Goal: Task Accomplishment & Management: Manage account settings

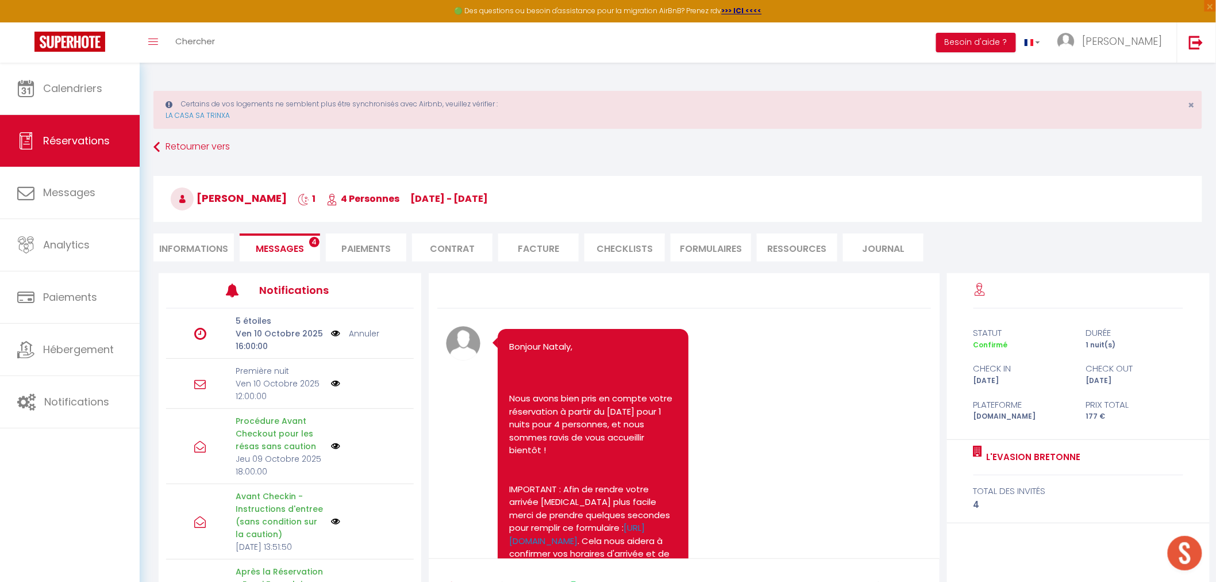
scroll to position [5827, 0]
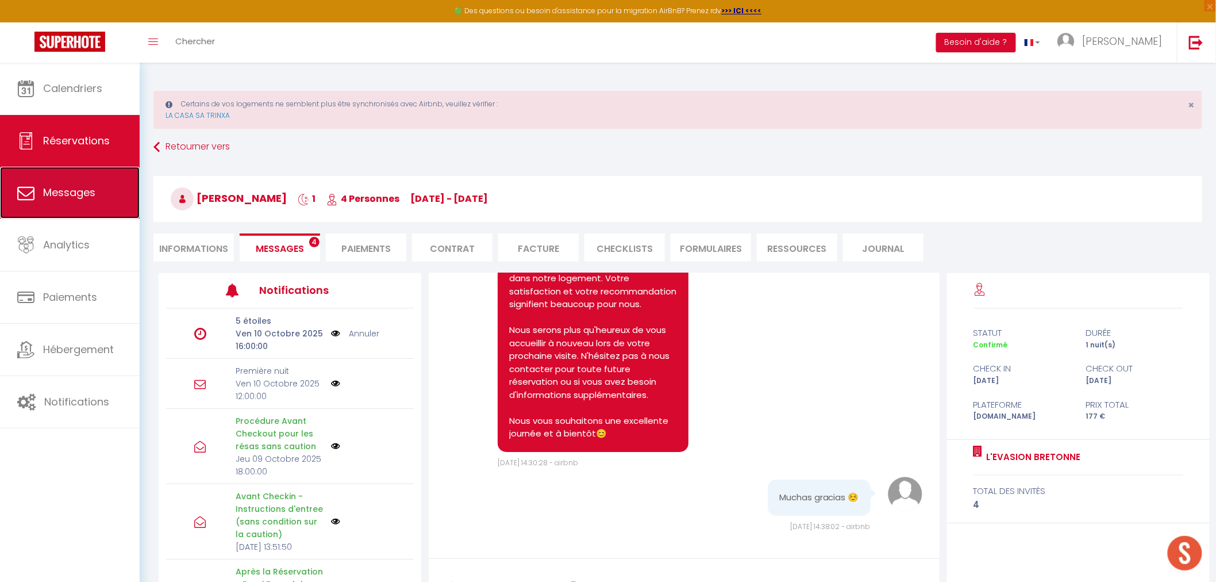
click at [86, 203] on link "Messages" at bounding box center [70, 193] width 140 height 52
select select "message"
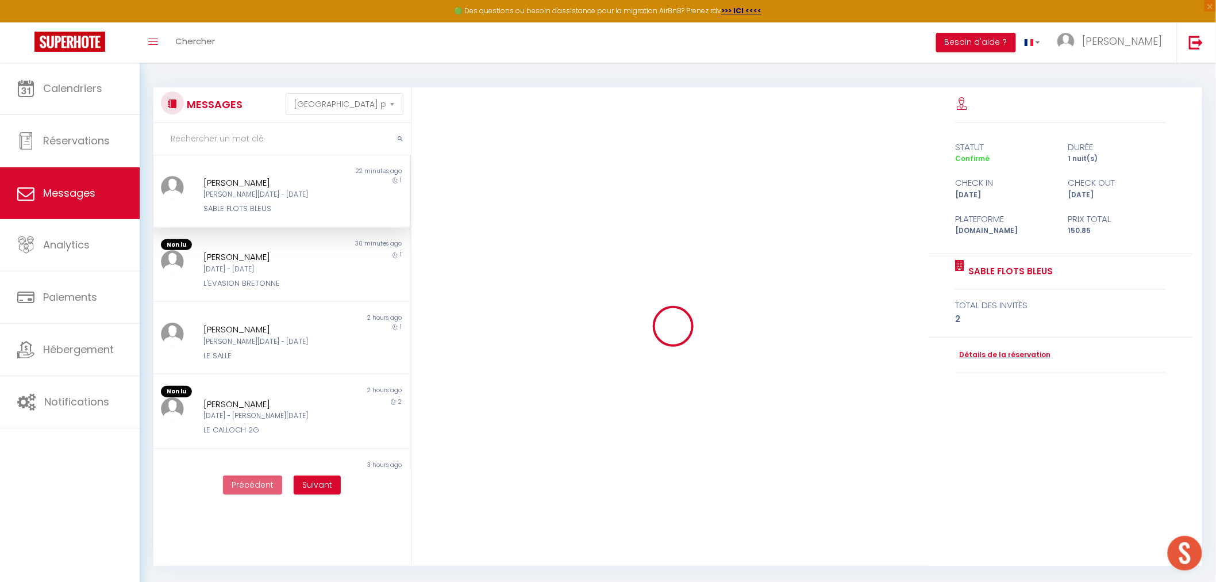
scroll to position [3720, 0]
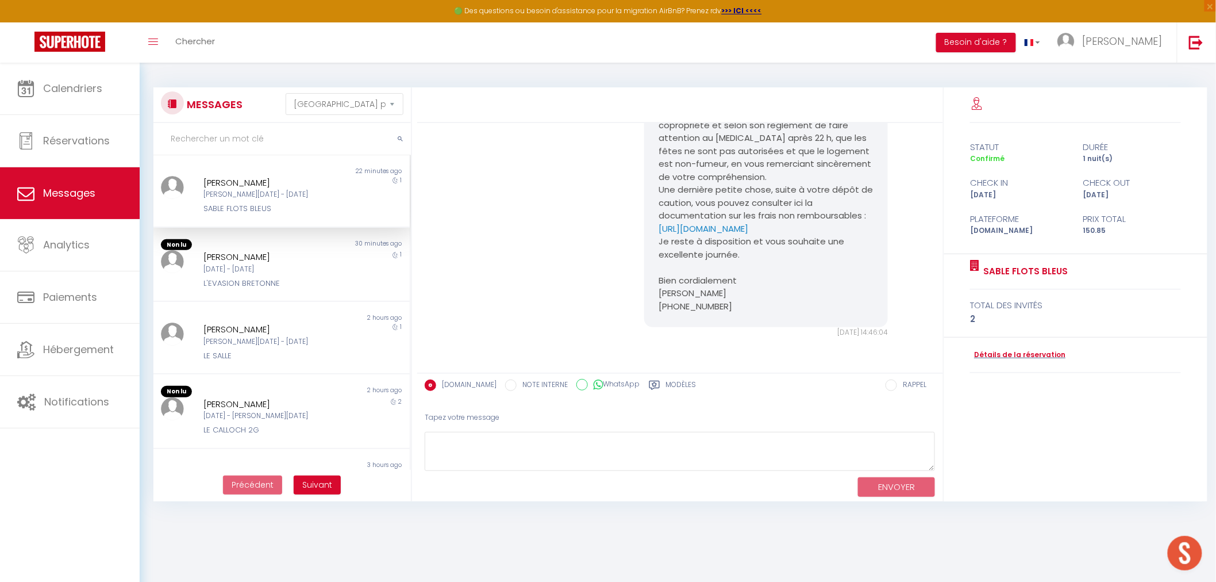
click at [248, 186] on div "[PERSON_NAME]" at bounding box center [271, 183] width 135 height 14
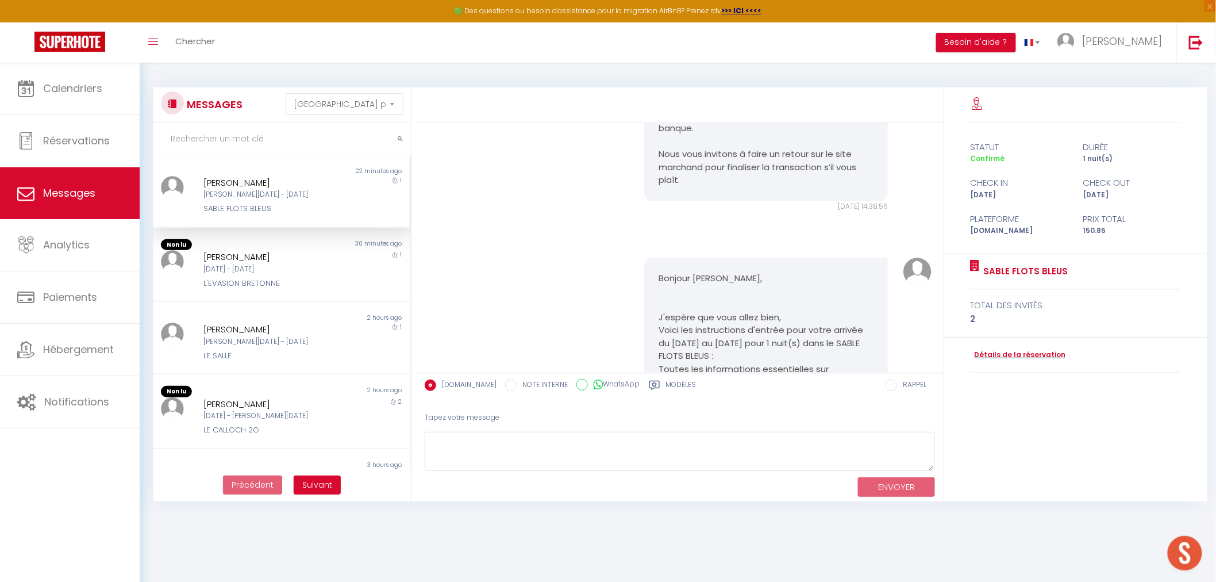
scroll to position [2570, 0]
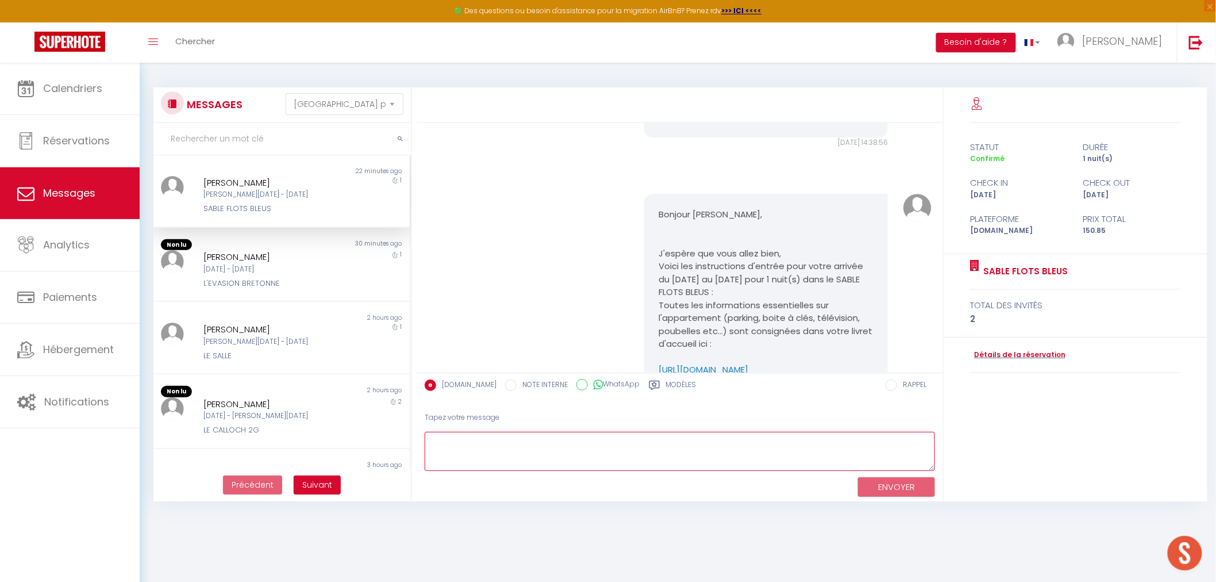
click at [528, 460] on textarea at bounding box center [680, 452] width 511 height 40
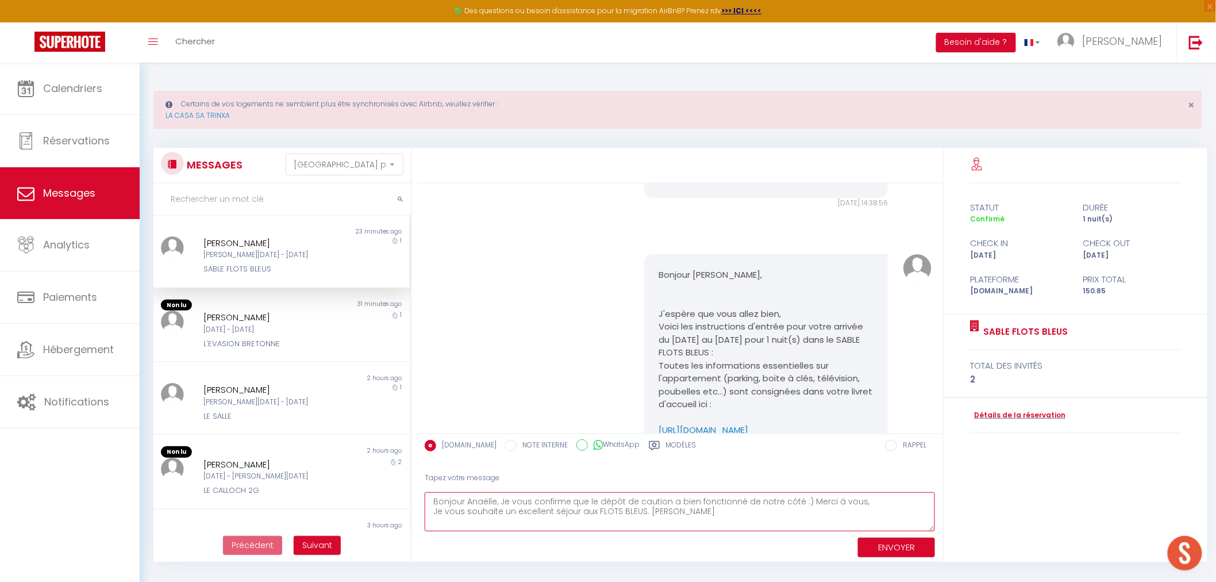
click at [797, 519] on textarea "Bonjour Anaëlle, Je vous confirme que le dépôt de caution a bien fonctionné de …" at bounding box center [680, 512] width 511 height 40
type textarea "Bonjour Anaëlle, Je vous confirme que le dépôt de caution a bien fonctionné de …"
click at [870, 544] on button "ENVOYER" at bounding box center [896, 548] width 77 height 20
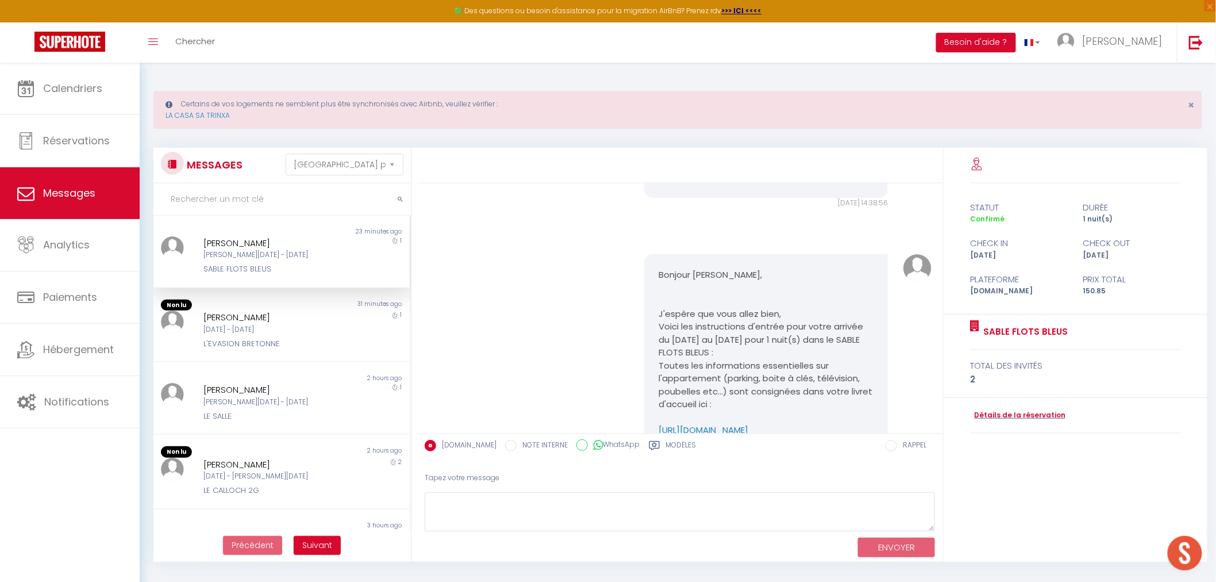
scroll to position [3870, 0]
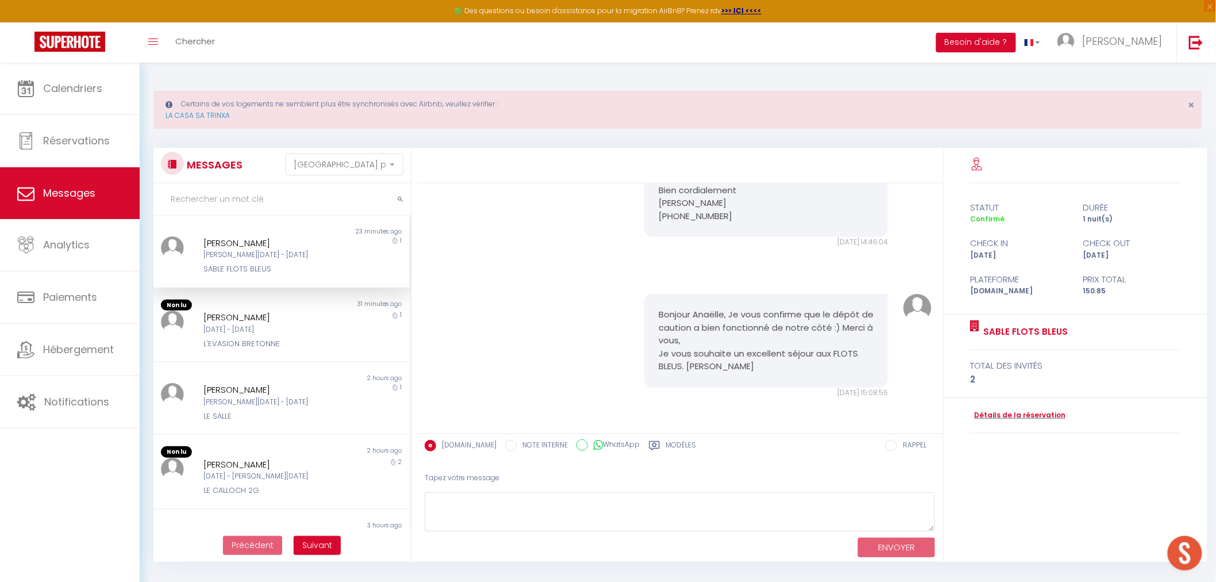
click at [231, 194] on input "text" at bounding box center [282, 199] width 258 height 32
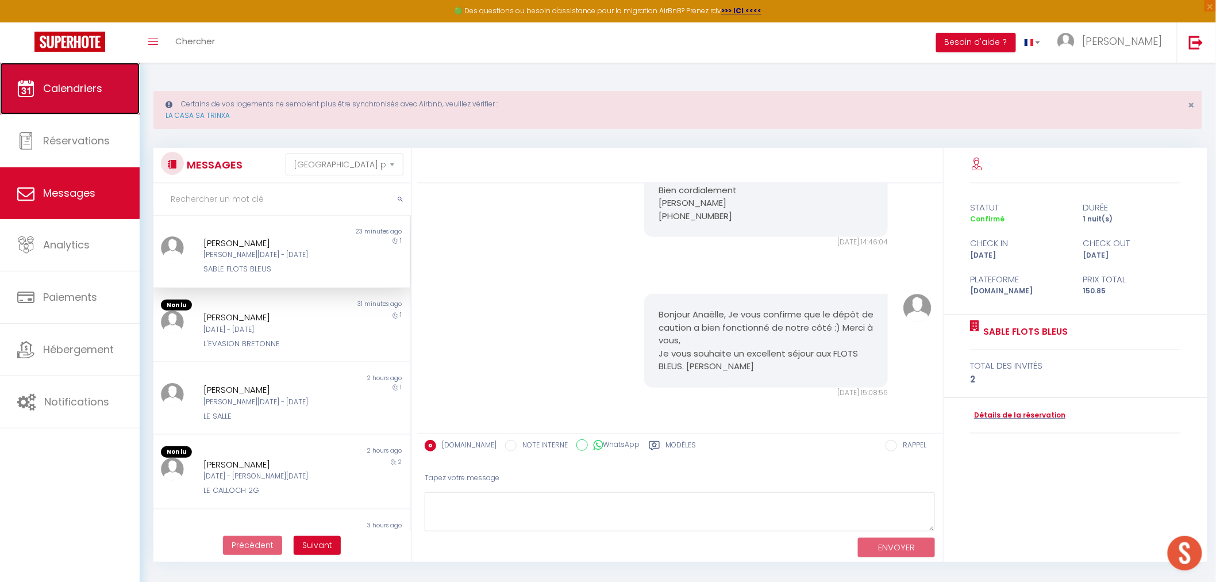
click at [81, 92] on span "Calendriers" at bounding box center [72, 88] width 59 height 14
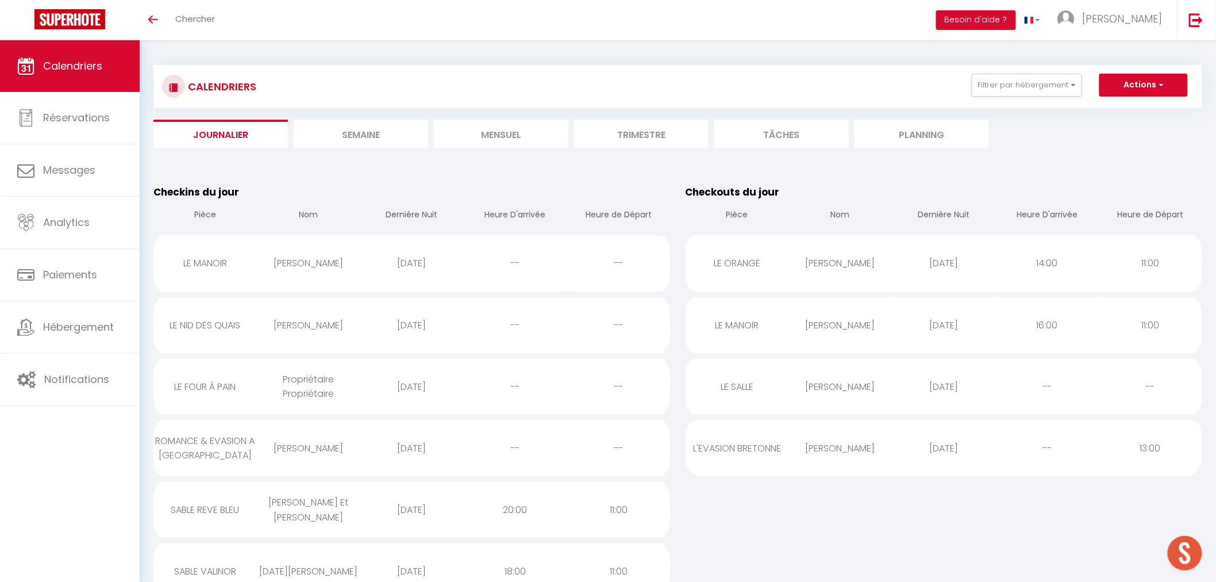
click at [545, 144] on li "Mensuel" at bounding box center [501, 134] width 135 height 28
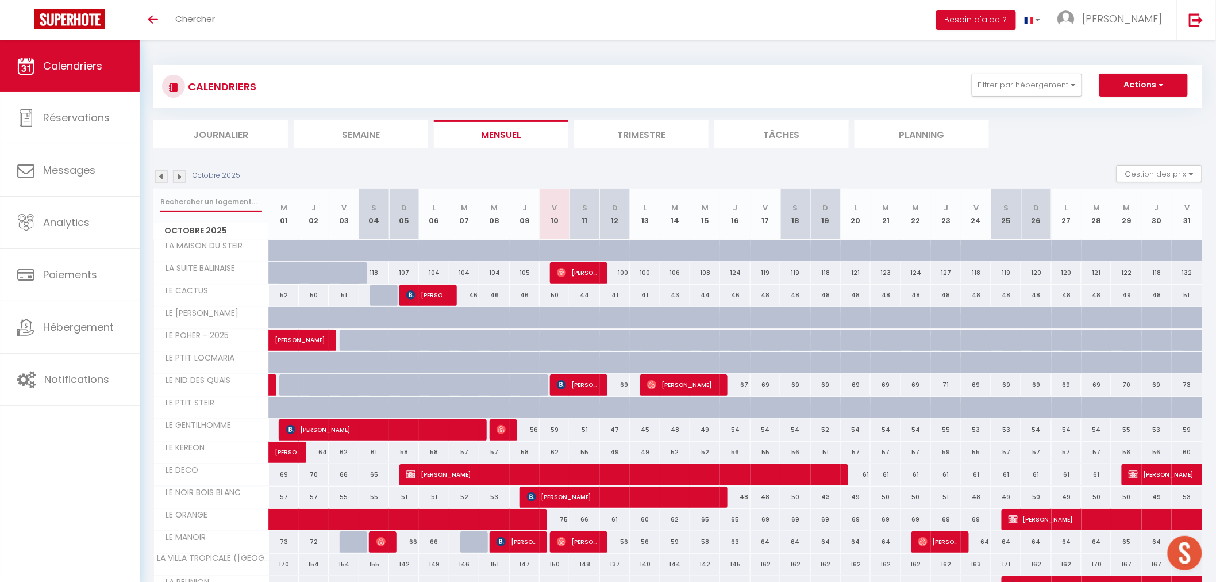
click at [197, 204] on input "text" at bounding box center [211, 201] width 102 height 21
type input "A"
select select
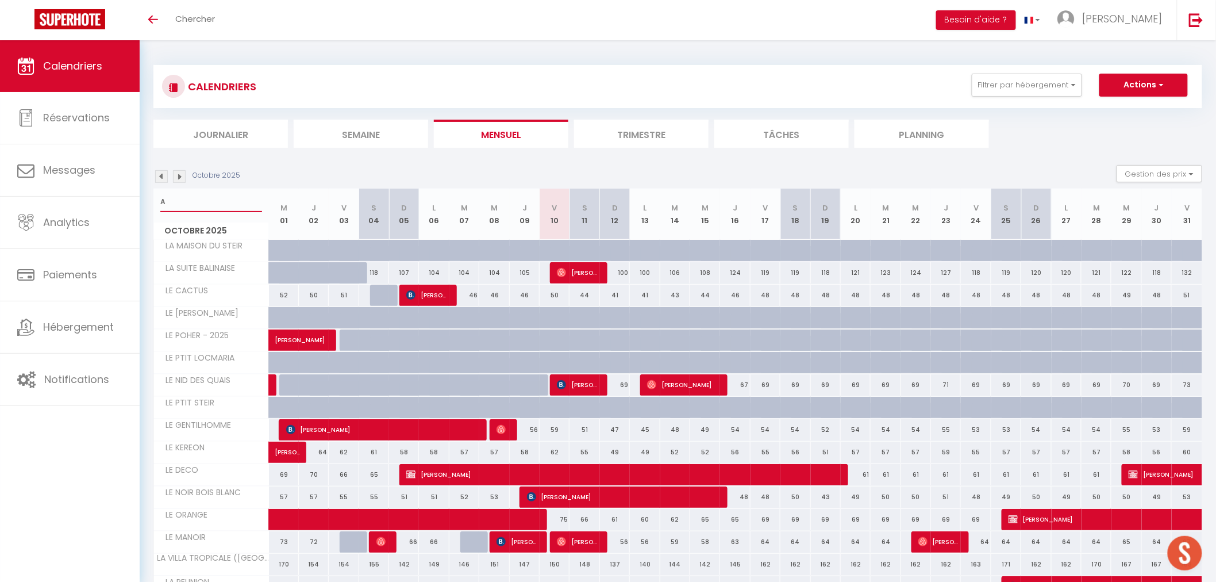
select select
type input "AN"
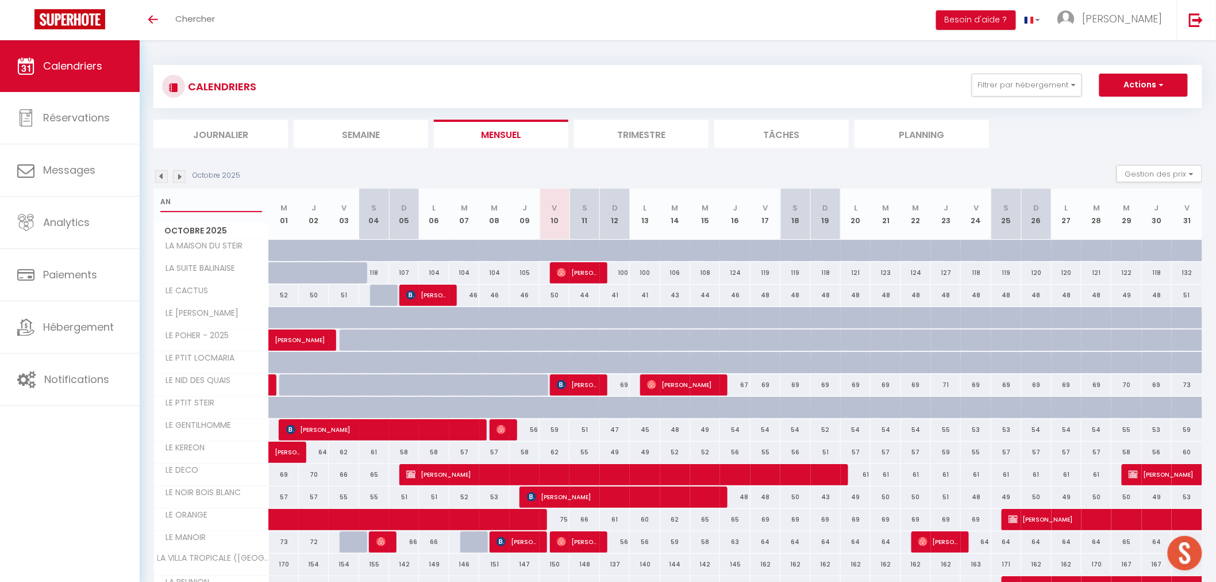
select select
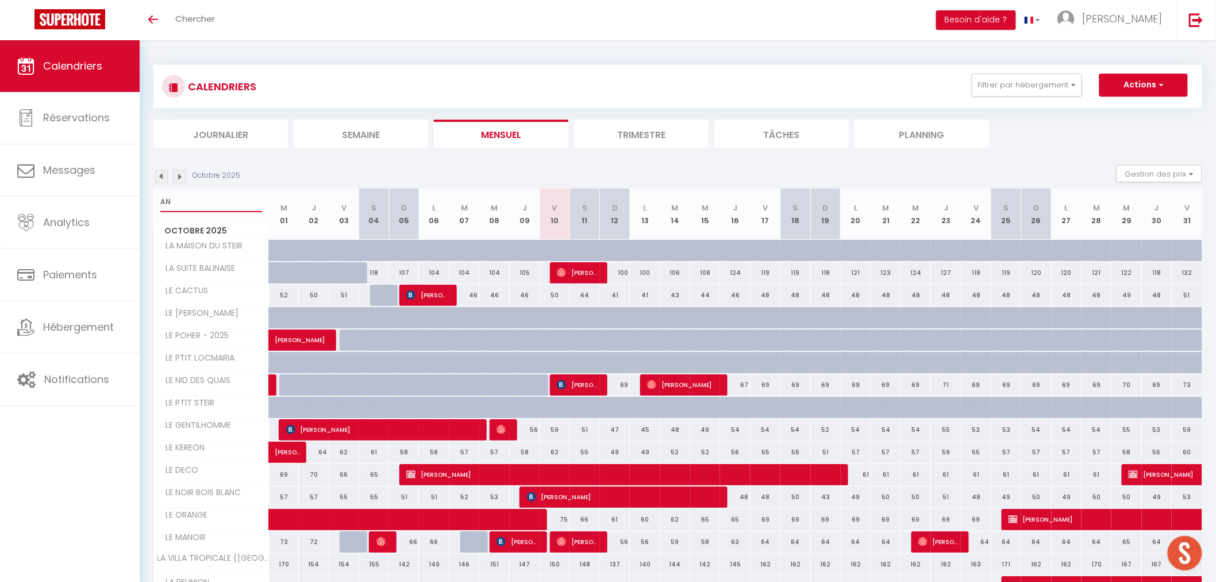
select select
type input "ANNE"
select select
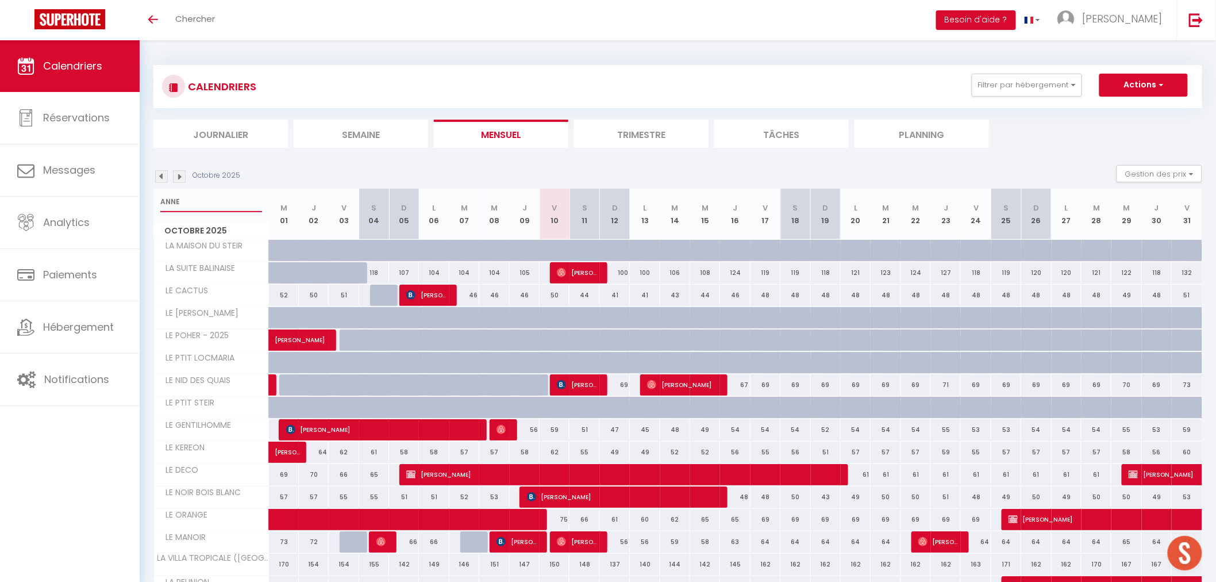
select select
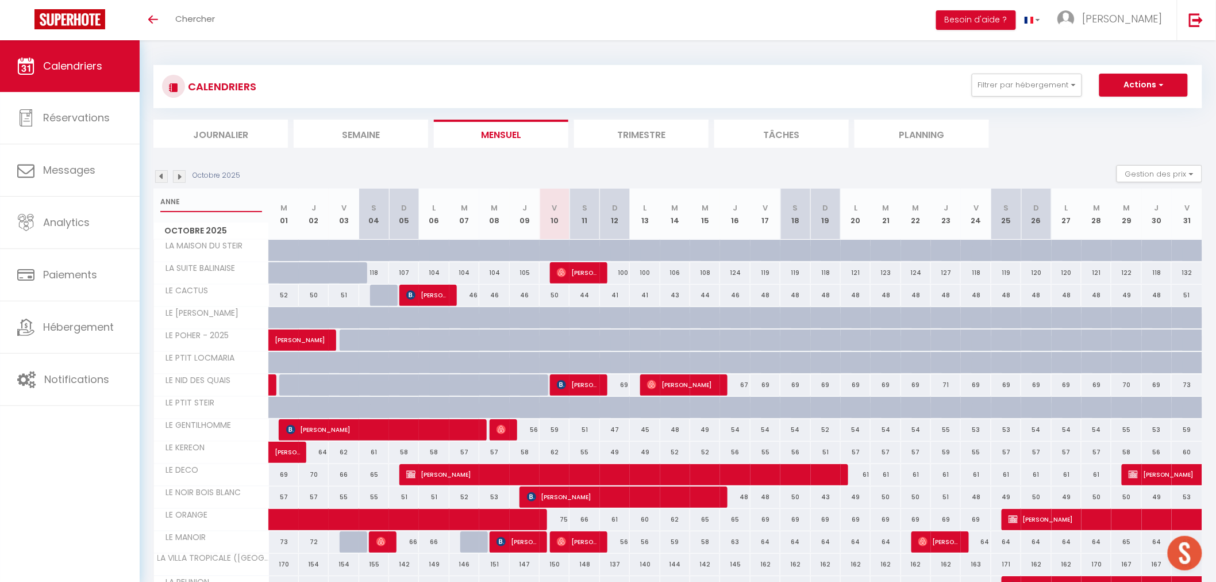
select select
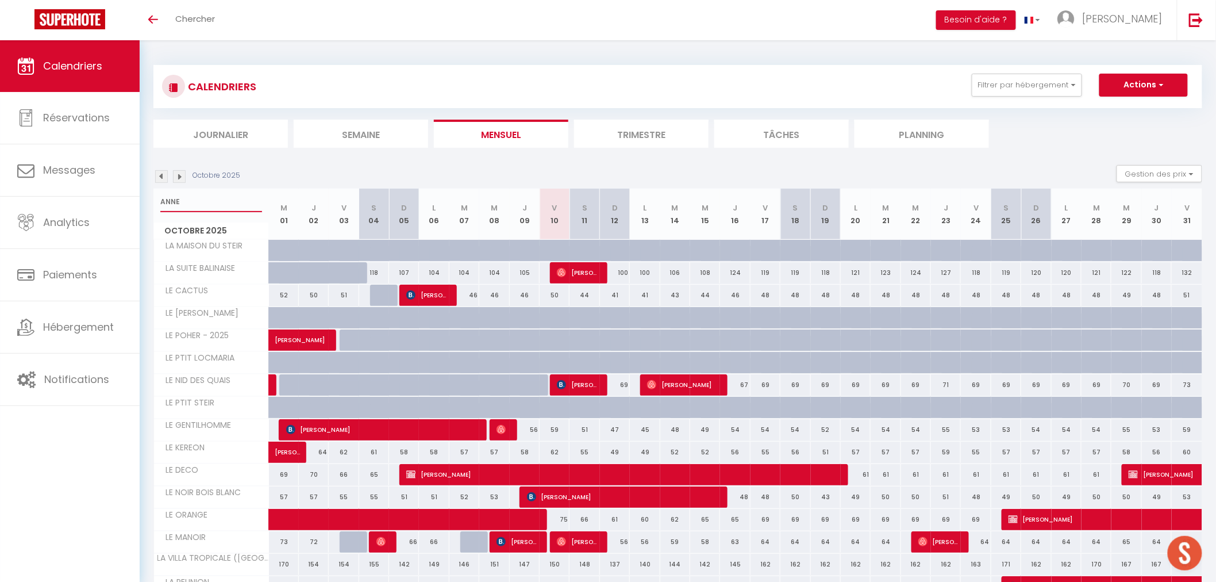
select select
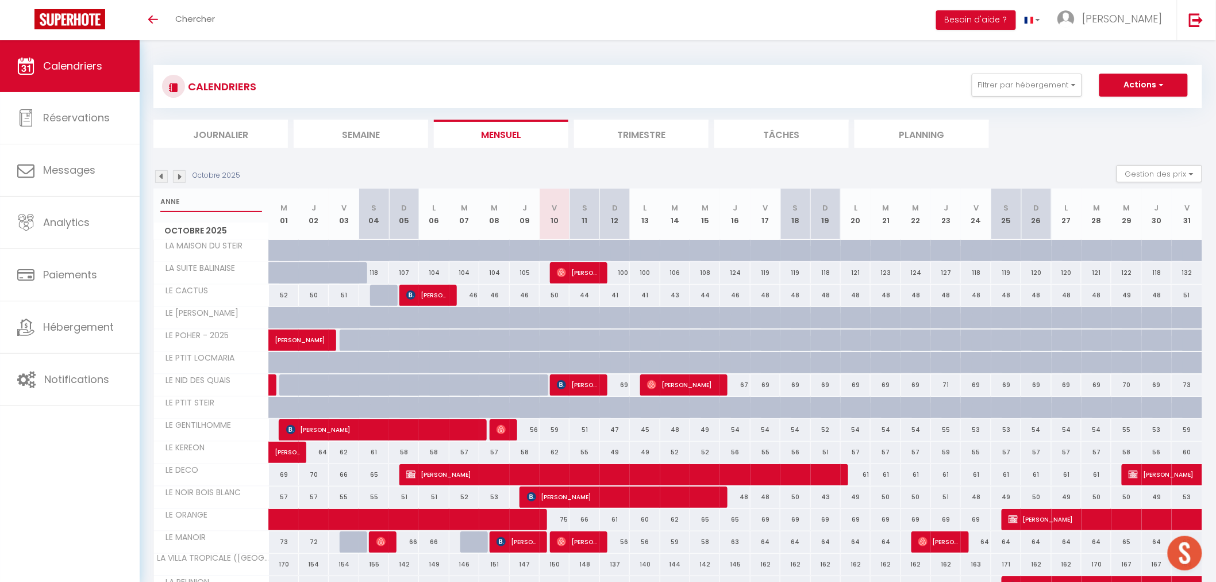
select select
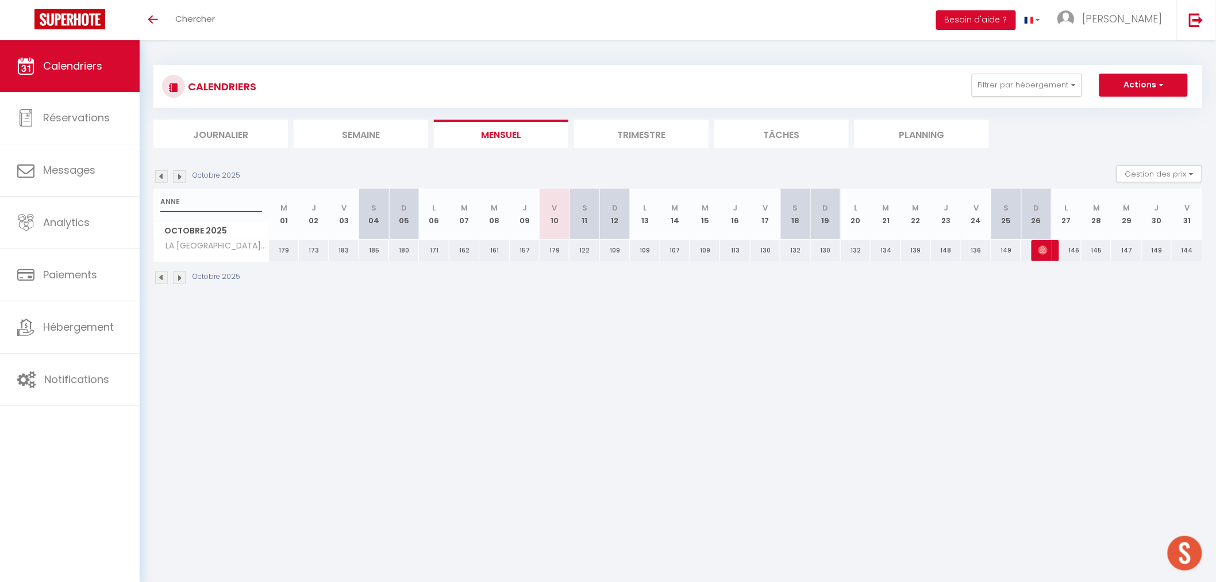
type input "ANNE"
click at [1049, 248] on span "Ezi Lgd" at bounding box center [1044, 250] width 10 height 22
select select "OK"
select select "0"
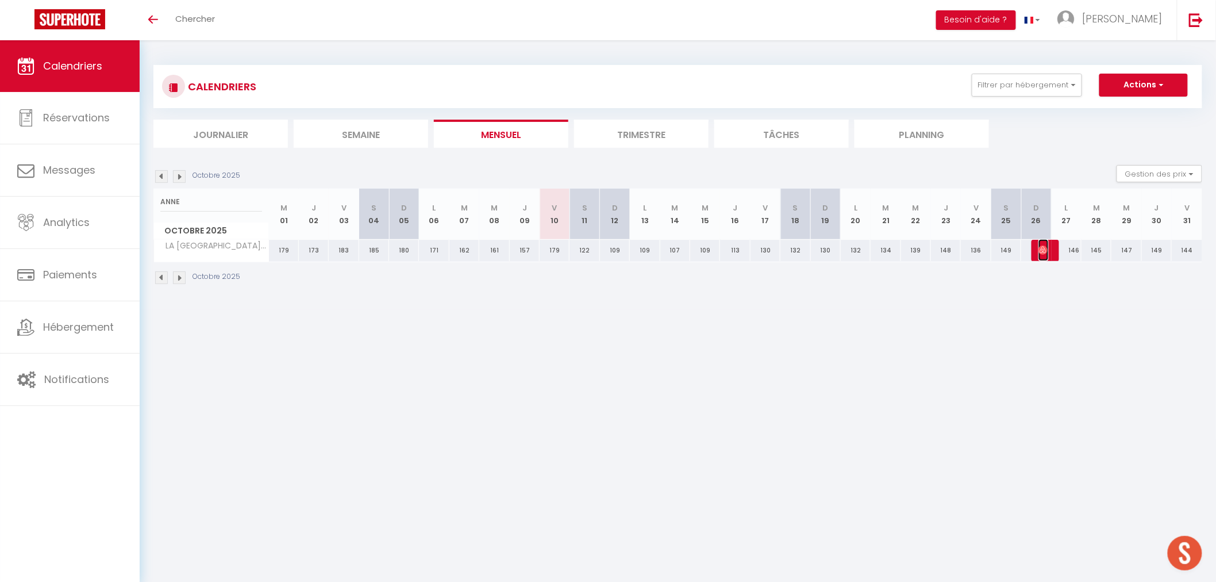
select select "0"
select select "1"
select select
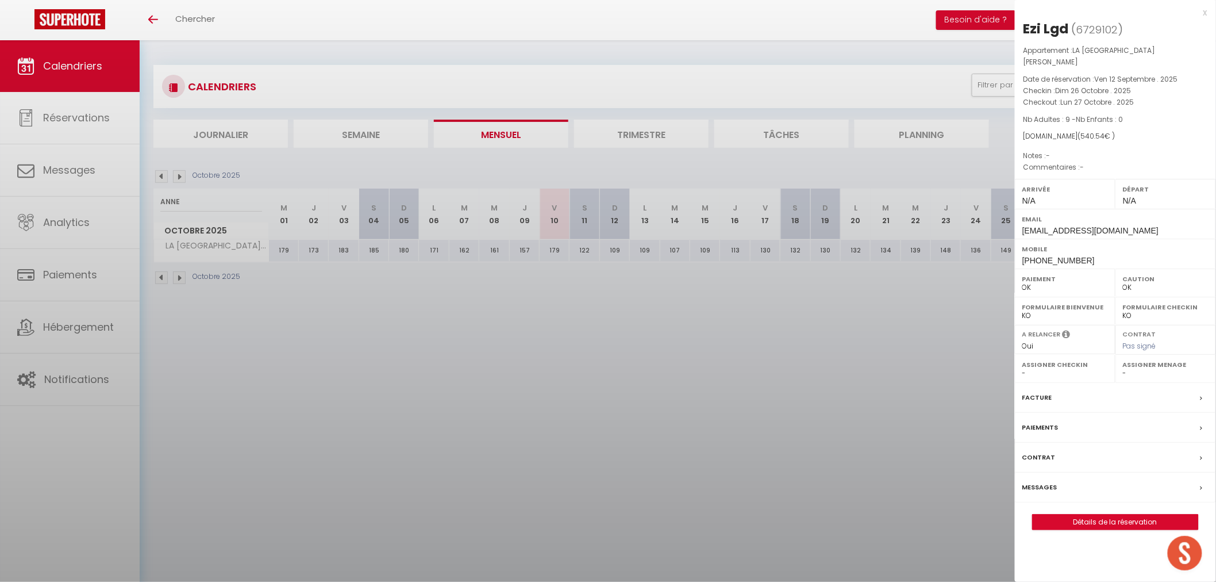
select select "41372"
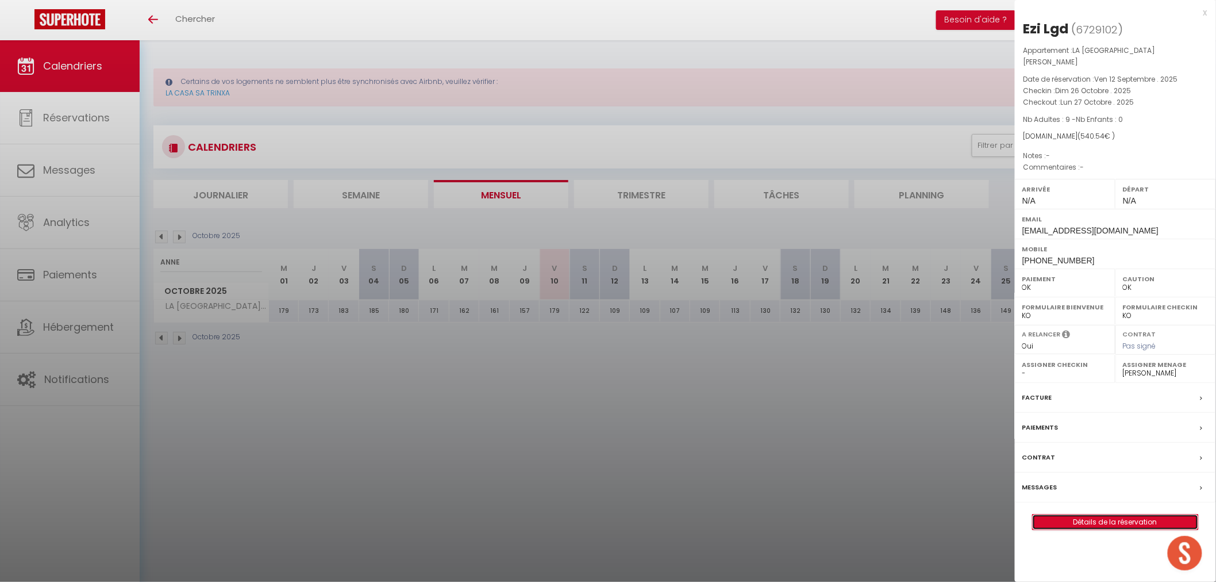
click at [1103, 515] on link "Détails de la réservation" at bounding box center [1116, 522] width 166 height 15
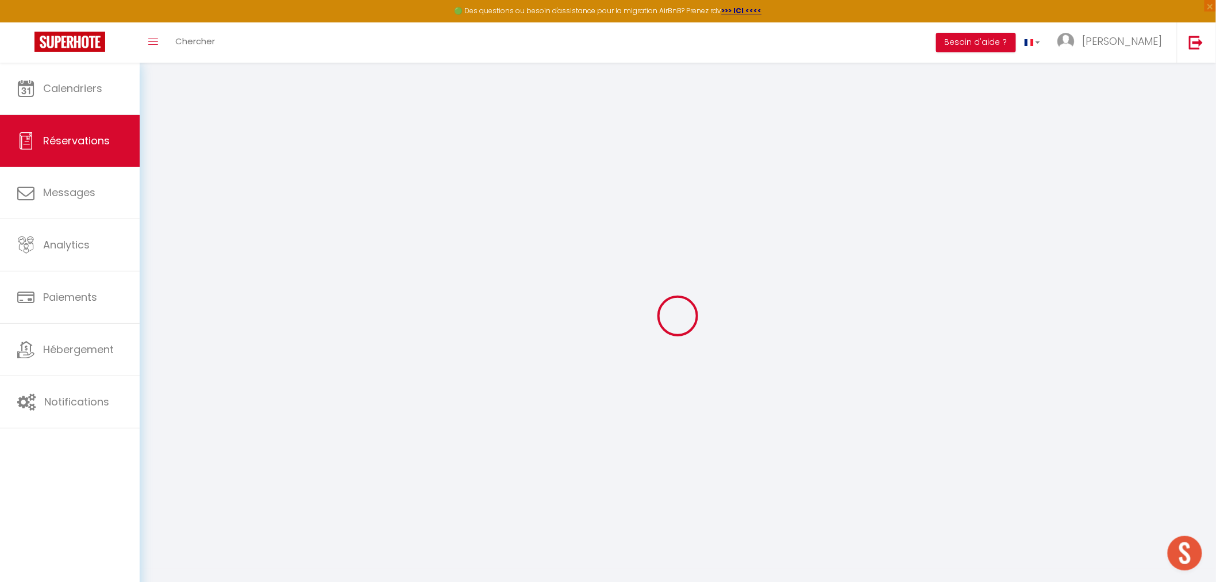
select select
checkbox input "false"
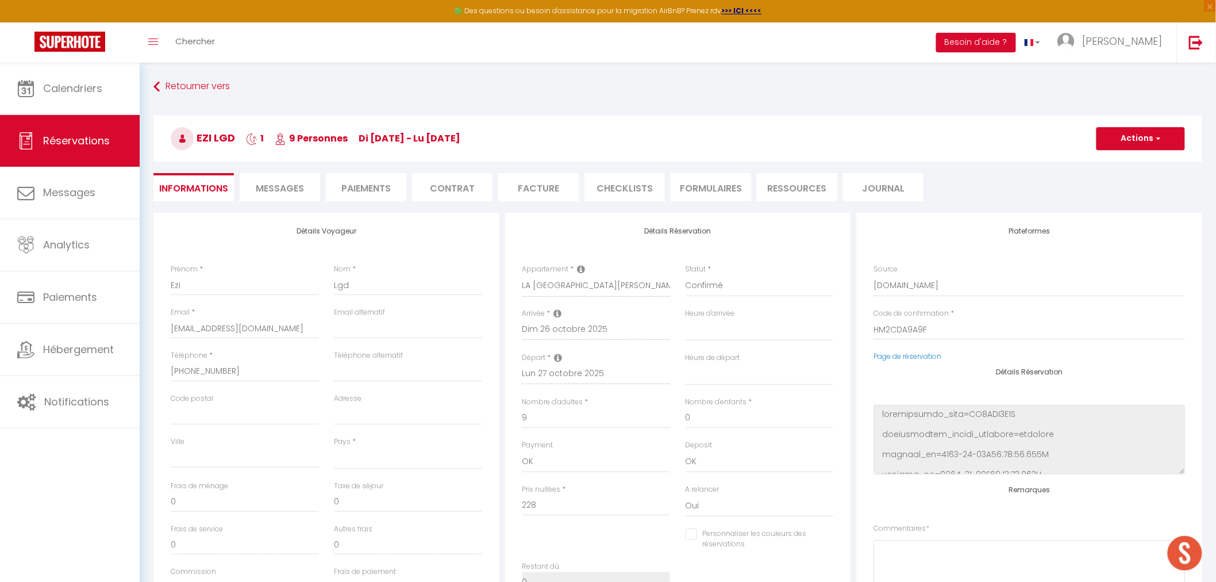
select select
type input "300"
type input "12.54"
select select
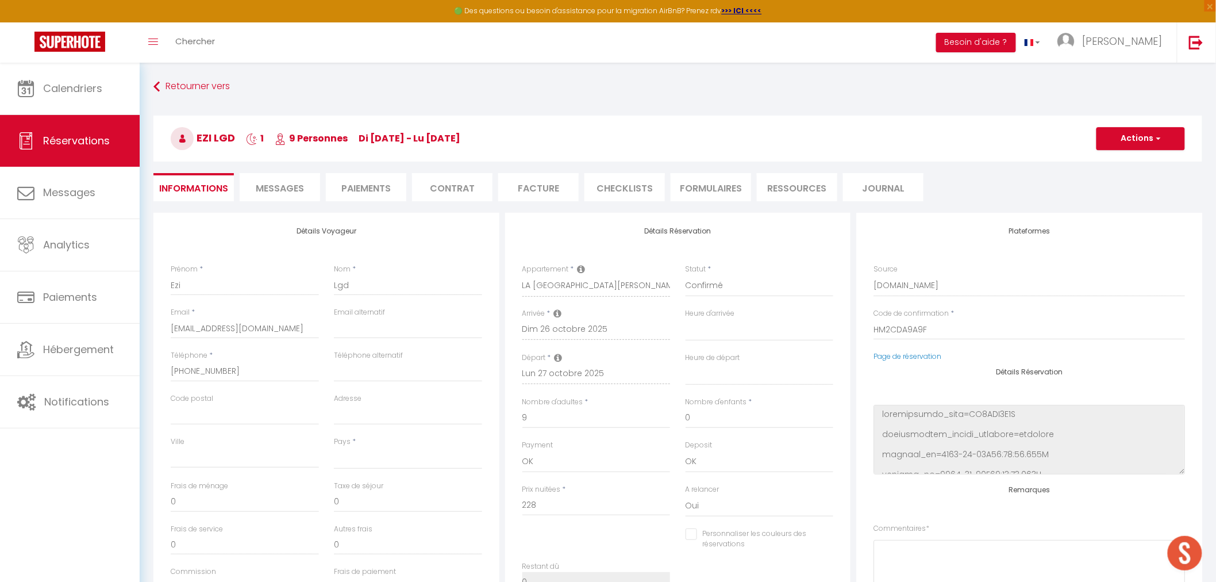
checkbox input "false"
select select
checkbox input "false"
select select
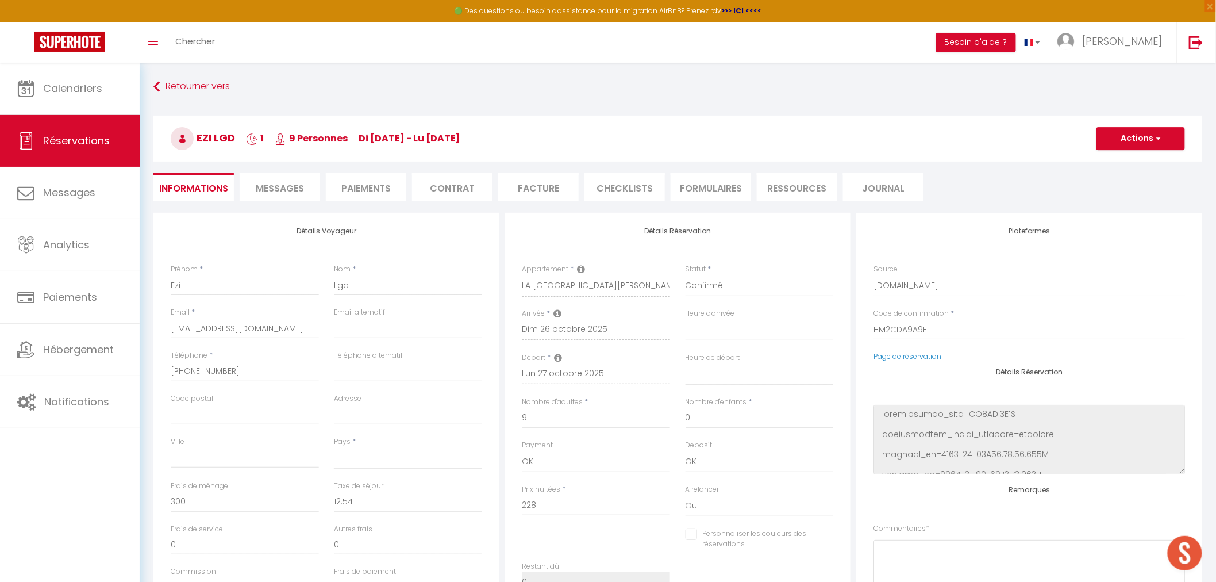
click at [262, 187] on span "Messages" at bounding box center [280, 188] width 48 height 13
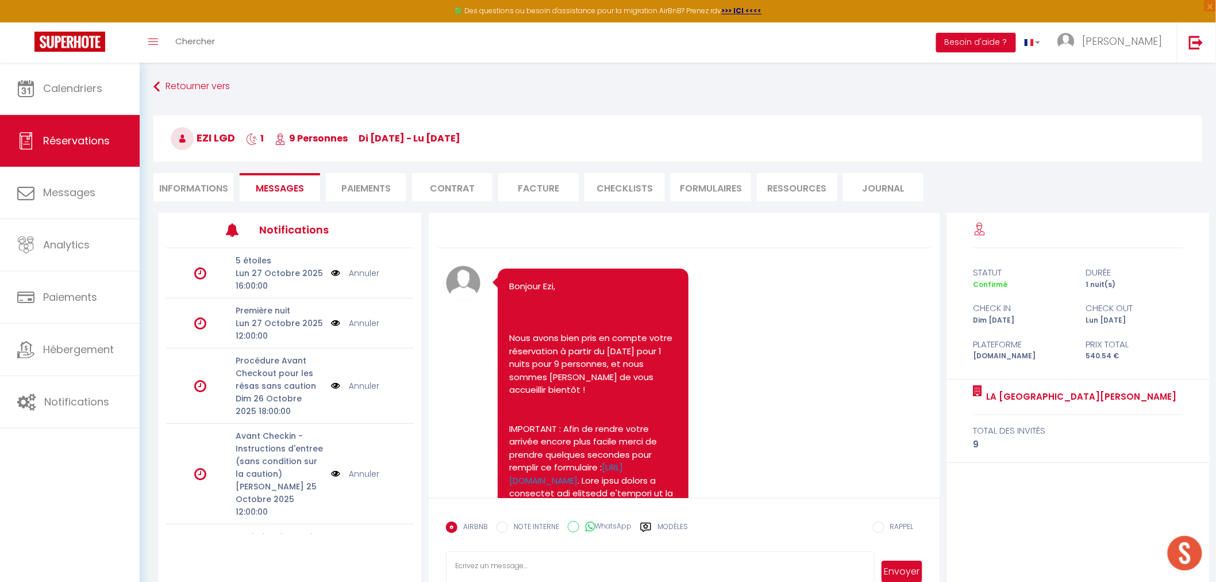
click at [199, 184] on li "Informations" at bounding box center [193, 187] width 80 height 28
select select
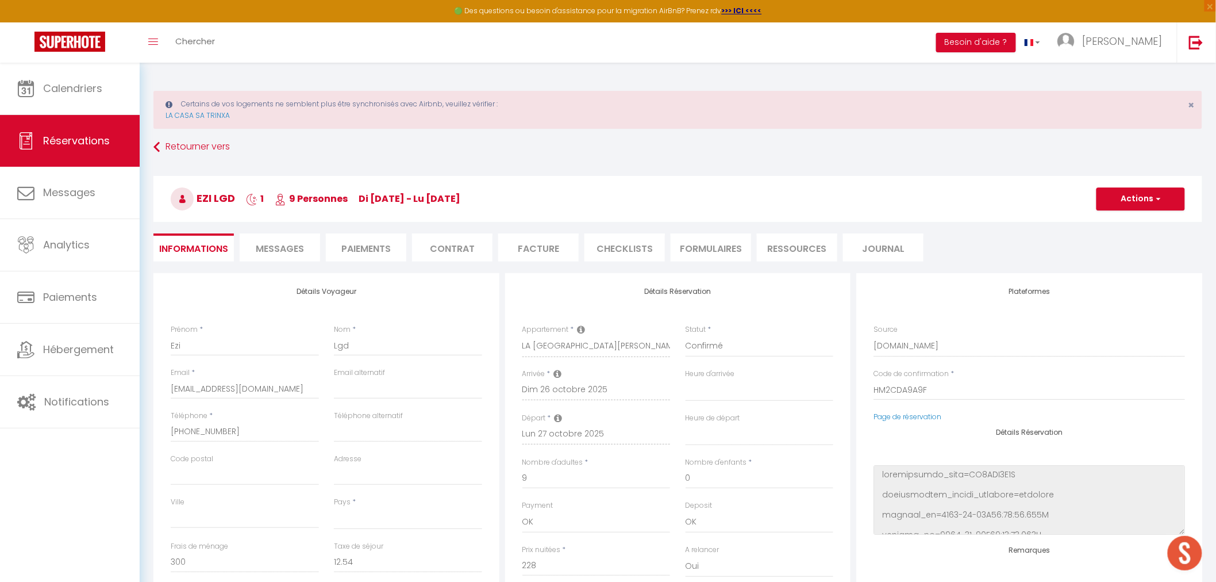
select select
checkbox input "false"
click at [295, 252] on span "Messages" at bounding box center [280, 248] width 48 height 13
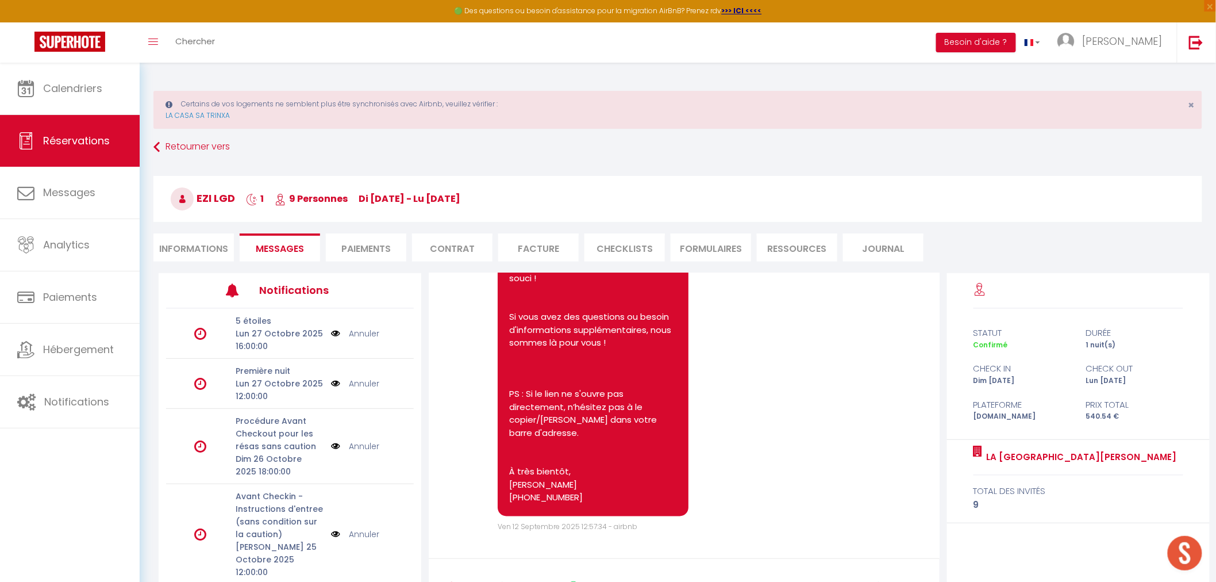
scroll to position [894, 0]
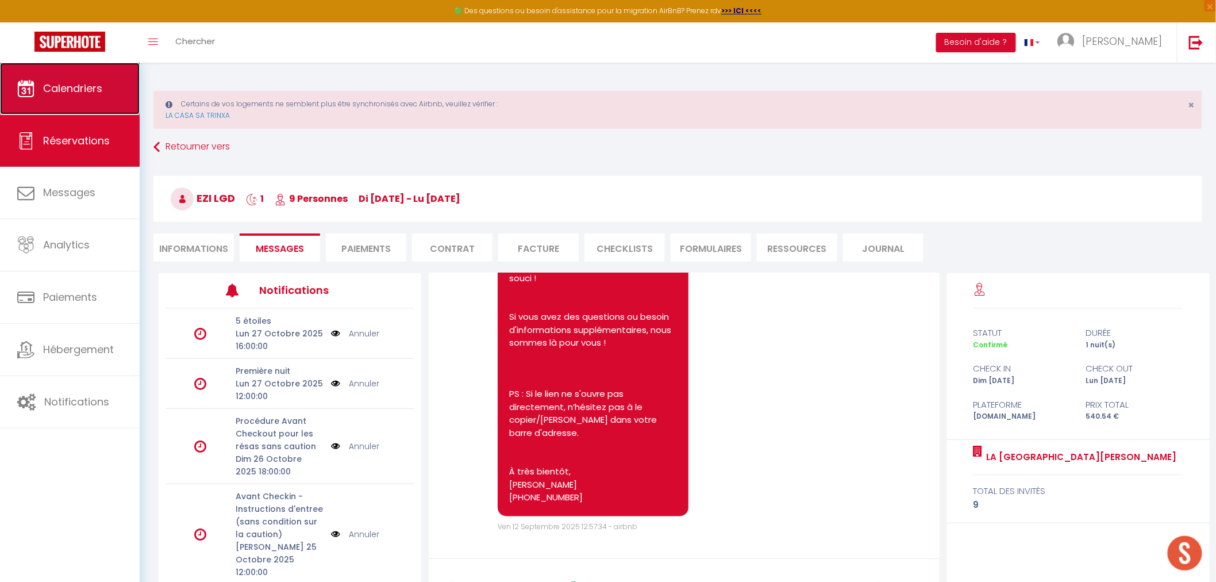
click at [68, 101] on link "Calendriers" at bounding box center [70, 89] width 140 height 52
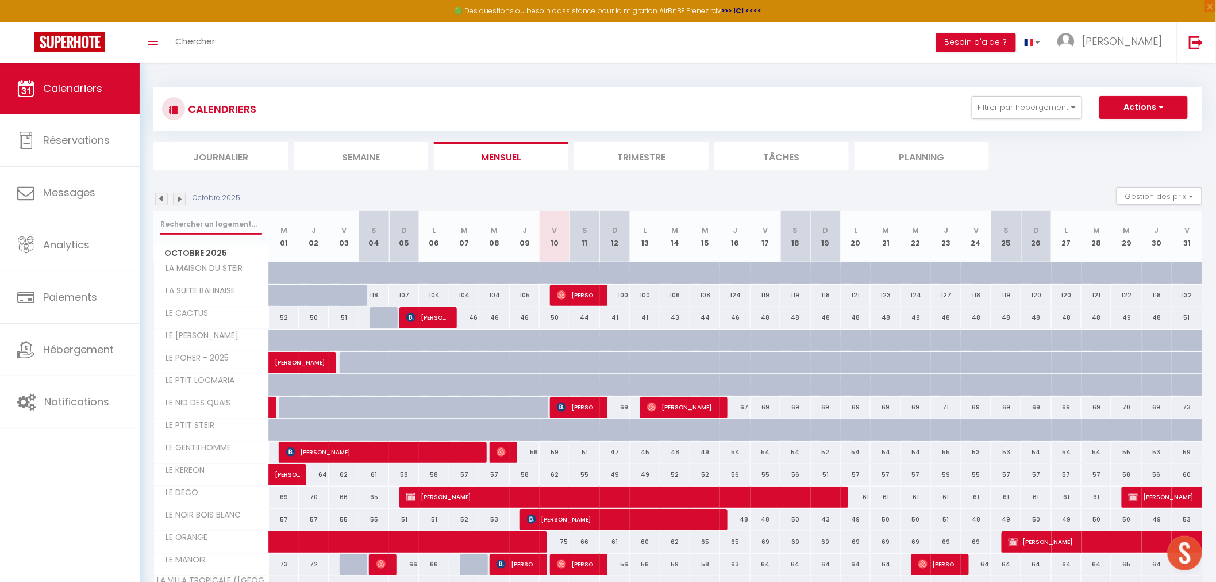
click at [247, 225] on input "text" at bounding box center [211, 224] width 102 height 21
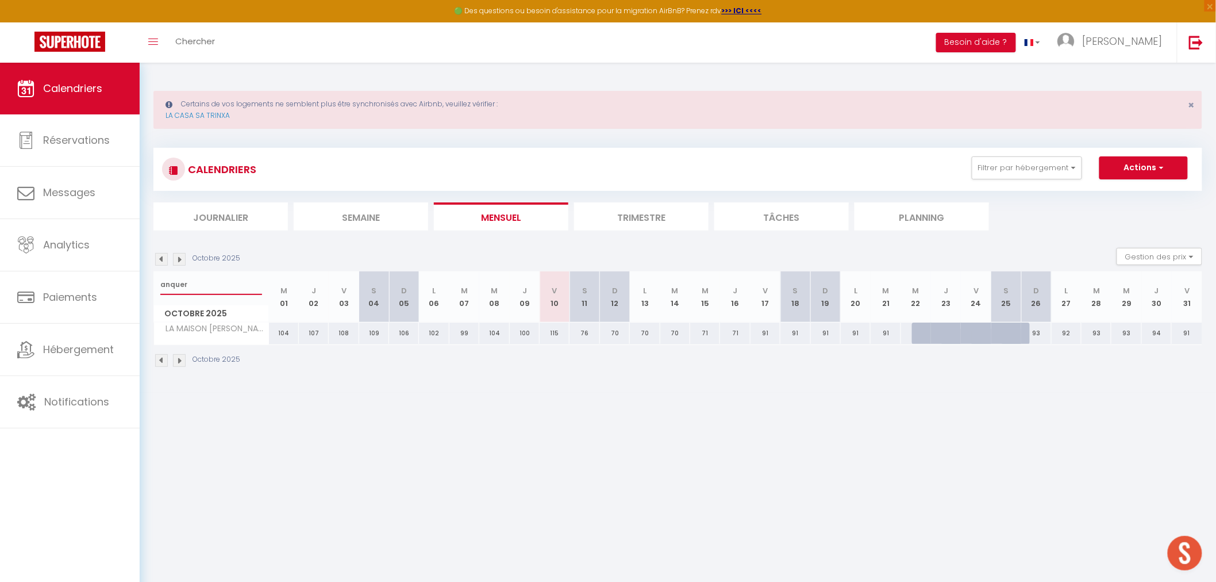
type input "anquer"
